Goal: Information Seeking & Learning: Learn about a topic

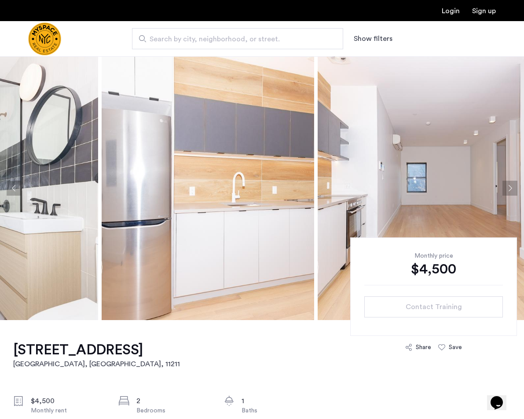
drag, startPoint x: 218, startPoint y: 178, endPoint x: 156, endPoint y: 178, distance: 62.0
click at [156, 178] on img at bounding box center [208, 188] width 212 height 264
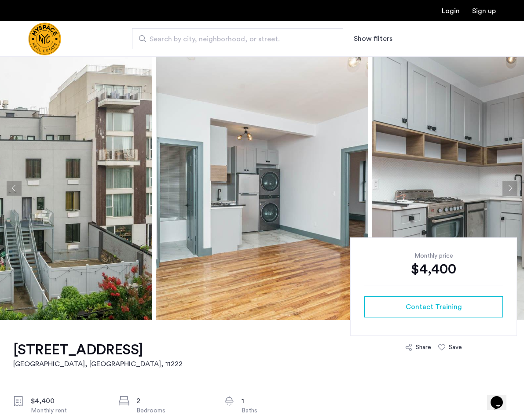
scroll to position [0, 0]
click at [283, 208] on img at bounding box center [262, 188] width 212 height 264
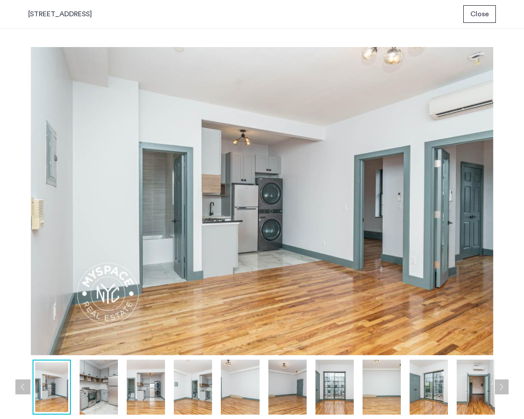
scroll to position [0, 0]
click at [95, 403] on img at bounding box center [99, 387] width 38 height 55
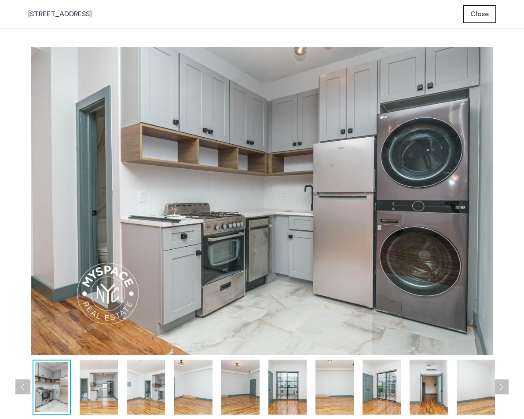
click at [128, 395] on img at bounding box center [146, 387] width 38 height 55
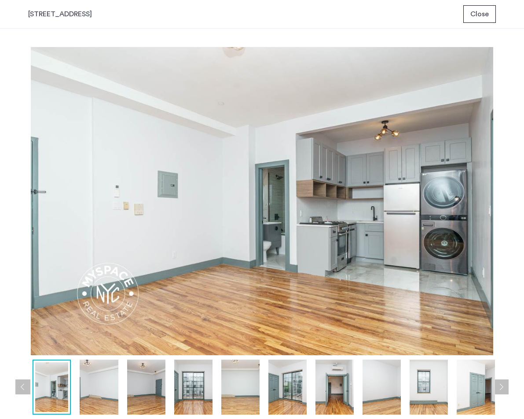
click at [183, 398] on img at bounding box center [193, 387] width 38 height 55
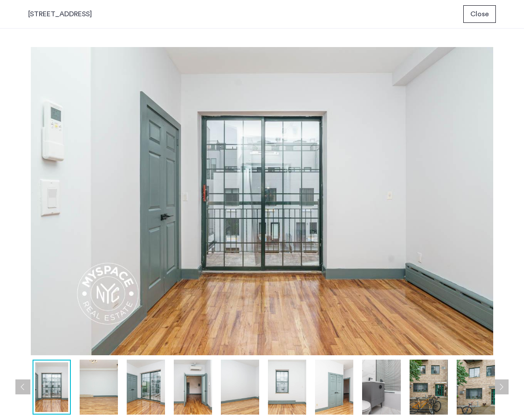
click at [227, 392] on img at bounding box center [240, 387] width 38 height 55
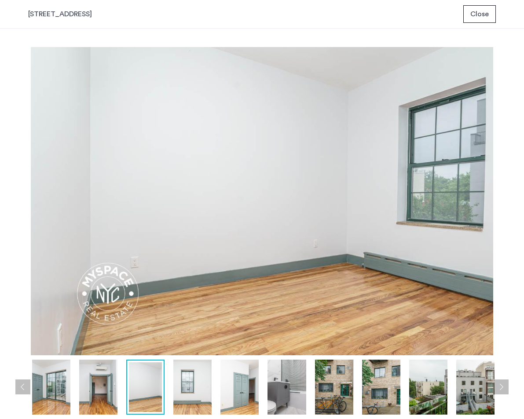
click at [274, 398] on img at bounding box center [286, 387] width 38 height 55
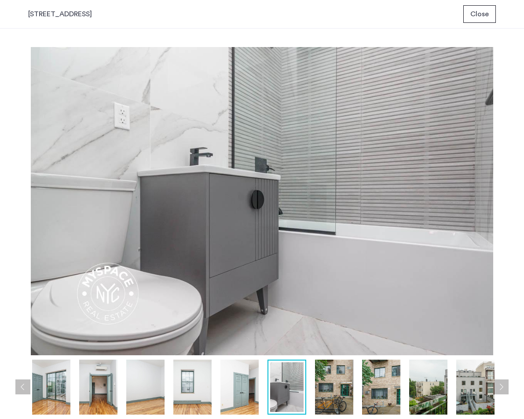
click at [321, 398] on img at bounding box center [334, 387] width 38 height 55
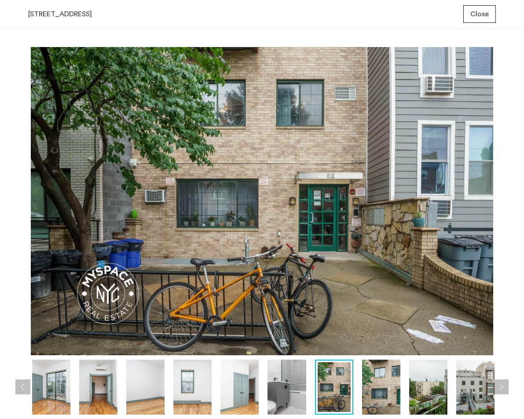
click at [354, 387] on div at bounding box center [76, 387] width 850 height 55
click at [397, 404] on img at bounding box center [381, 387] width 38 height 55
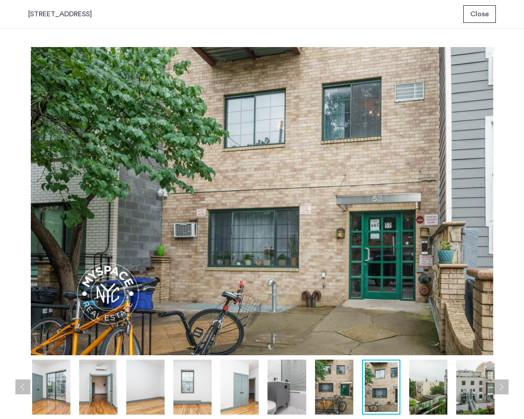
click at [421, 391] on img at bounding box center [428, 387] width 38 height 55
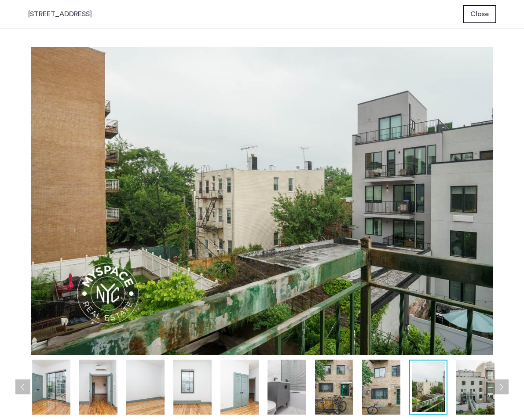
click at [457, 388] on img at bounding box center [475, 387] width 38 height 55
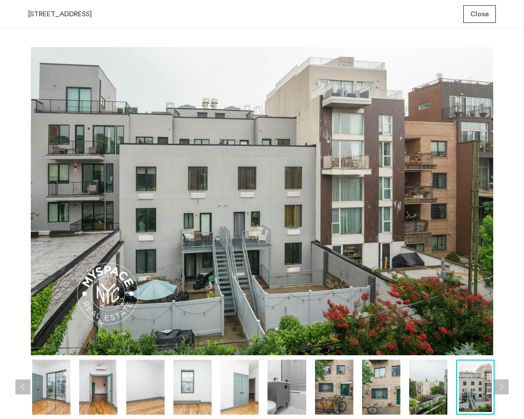
click at [478, 388] on img at bounding box center [475, 387] width 33 height 50
click at [504, 384] on button "Next apartment" at bounding box center [500, 387] width 15 height 15
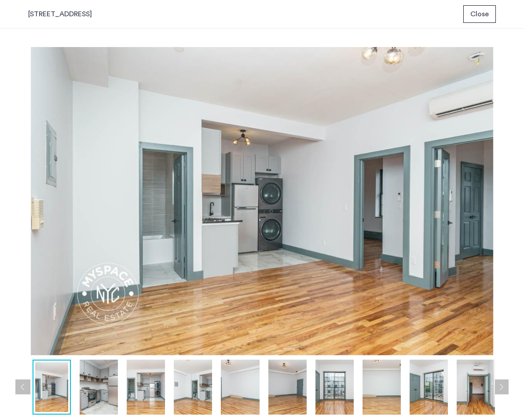
click at [504, 384] on button "Next apartment" at bounding box center [500, 387] width 15 height 15
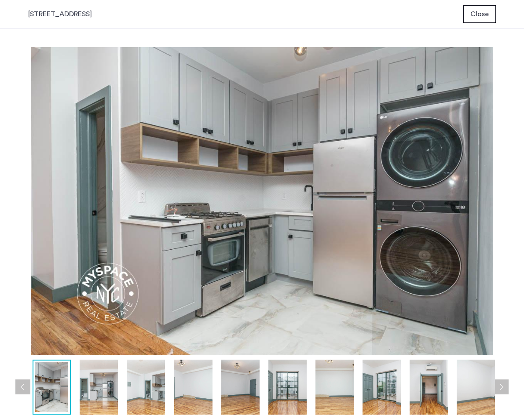
click at [504, 384] on button "Next apartment" at bounding box center [500, 387] width 15 height 15
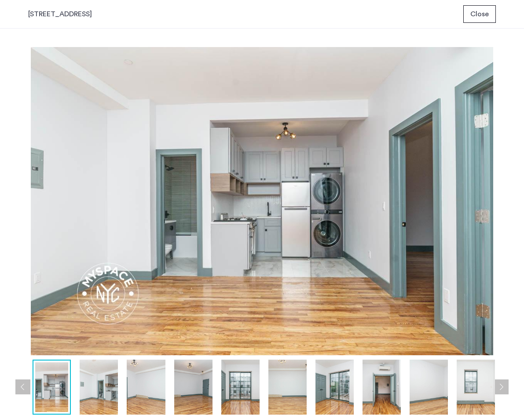
click at [504, 384] on button "Next apartment" at bounding box center [500, 387] width 15 height 15
